Goal: Browse casually: Explore the website without a specific task or goal

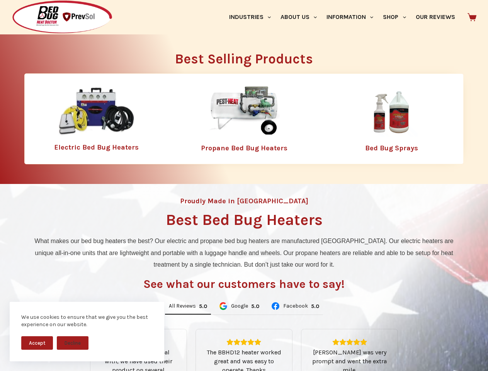
click at [244, 185] on div "Proudly Made in [GEOGRAPHIC_DATA] Best Bed Bug Heaters What makes our bed bug h…" at bounding box center [244, 325] width 488 height 282
click at [37, 343] on button "Accept" at bounding box center [37, 343] width 32 height 14
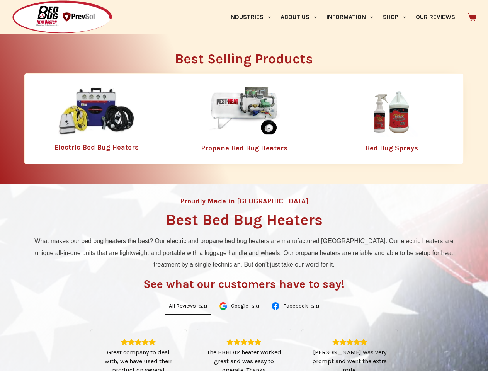
click at [73, 343] on button "Decline" at bounding box center [73, 349] width 32 height 14
click at [253, 17] on link "Industries" at bounding box center [249, 17] width 51 height 34
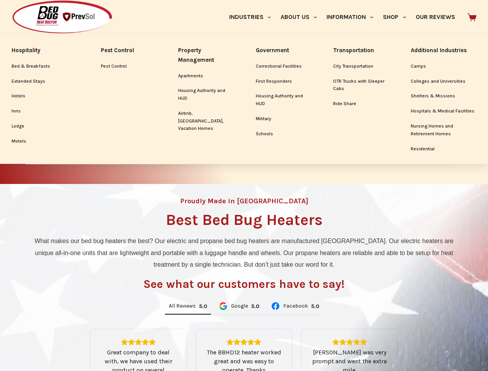
click at [302, 17] on link "About Us" at bounding box center [298, 17] width 46 height 34
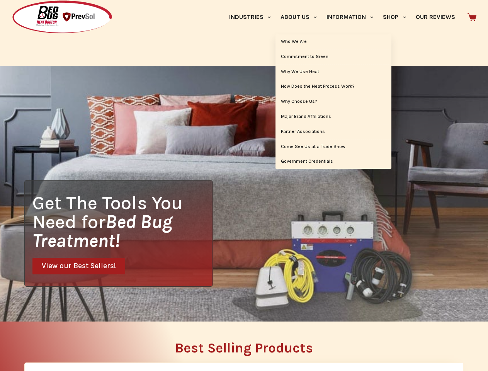
click at [353, 17] on link "Information" at bounding box center [350, 17] width 56 height 34
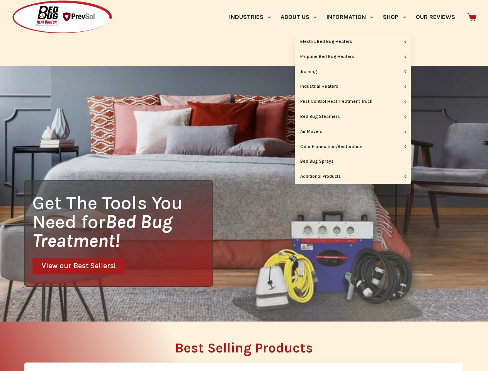
click at [398, 17] on link "Shop" at bounding box center [394, 17] width 32 height 34
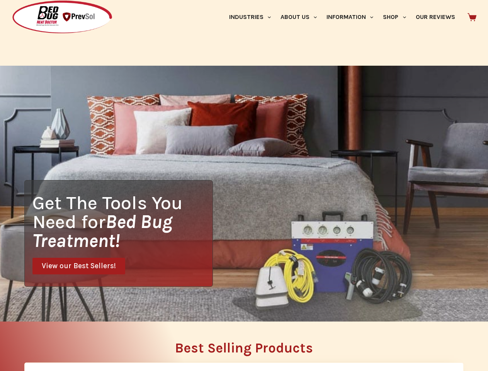
click at [188, 306] on div "Get The Tools You Need for Bed Bug Treatment! View our Best Sellers!" at bounding box center [244, 194] width 488 height 256
